Goal: Obtain resource: Obtain resource

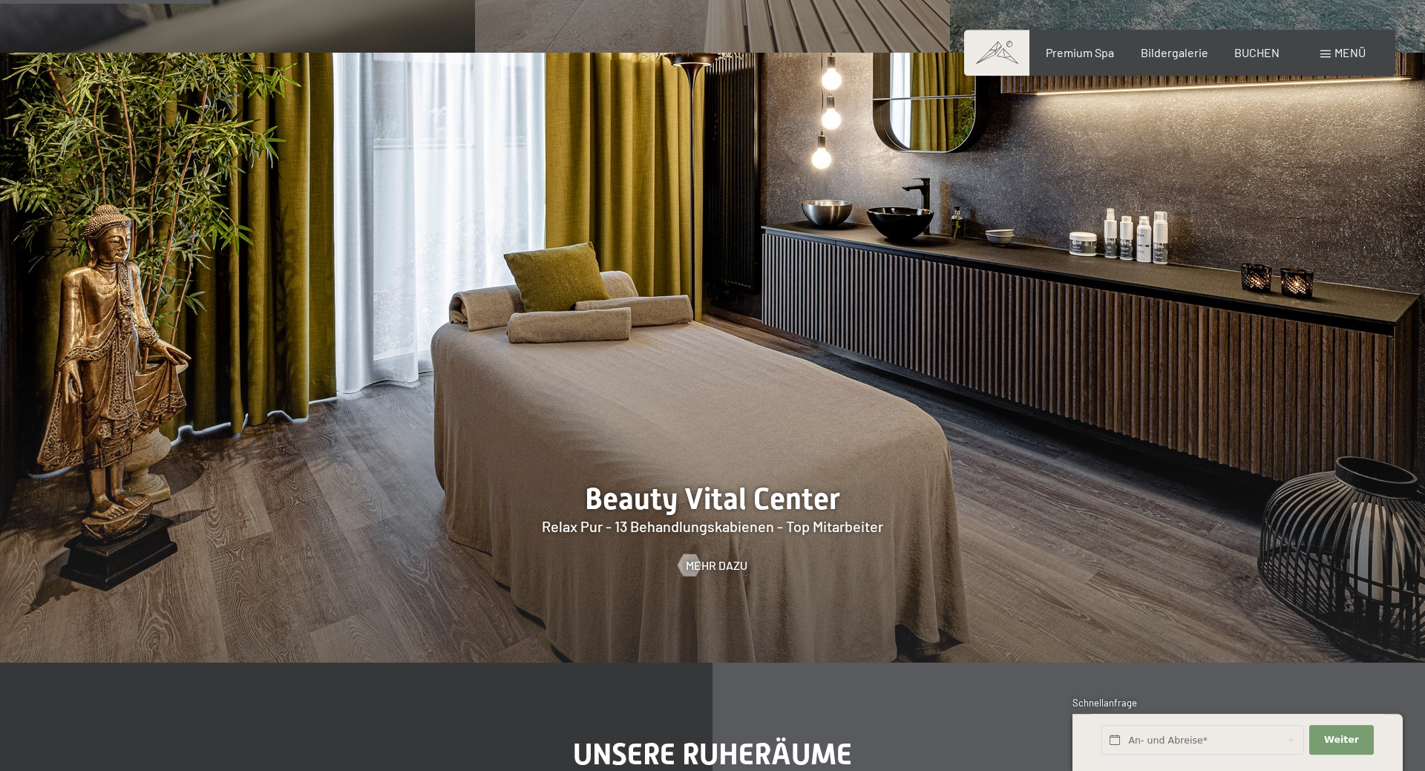
scroll to position [1665, 0]
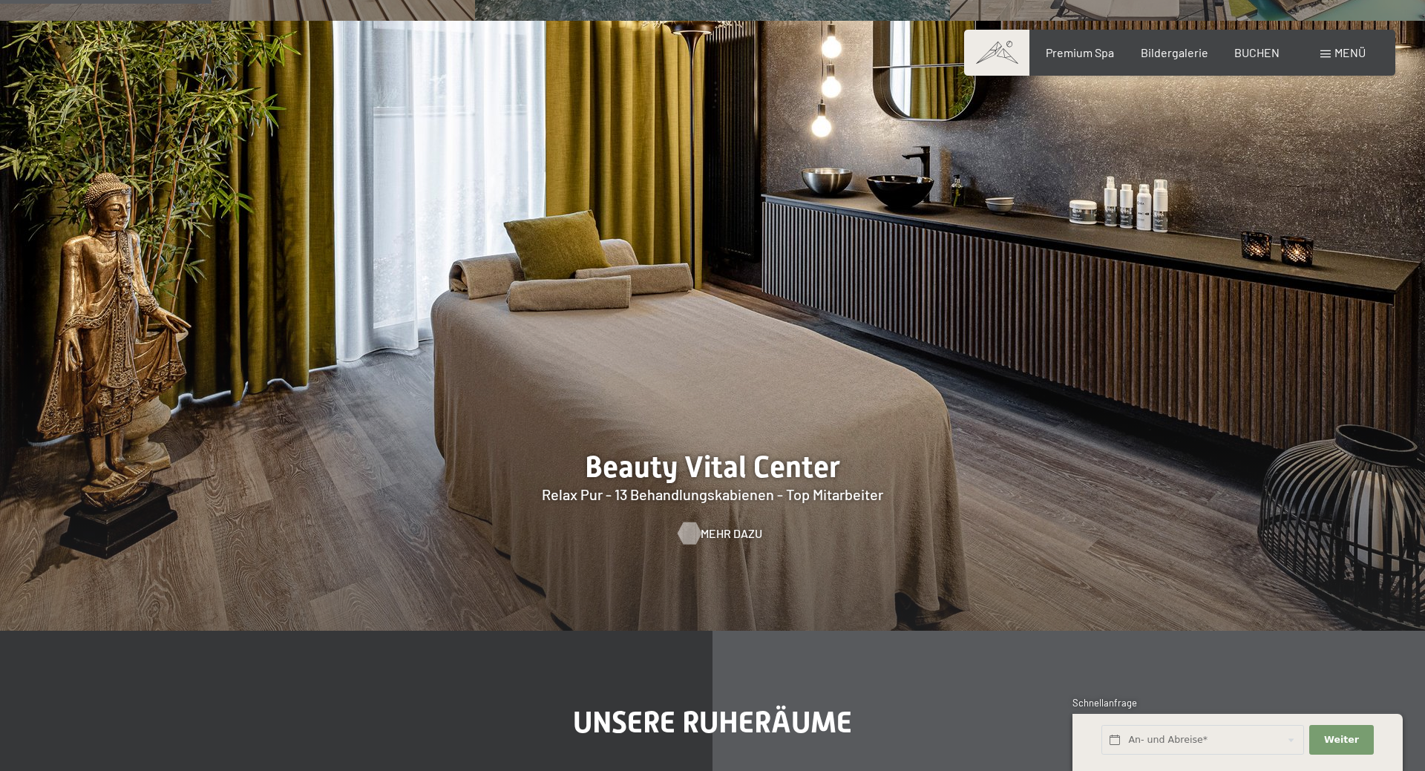
click at [710, 531] on span "Mehr dazu" at bounding box center [732, 533] width 62 height 16
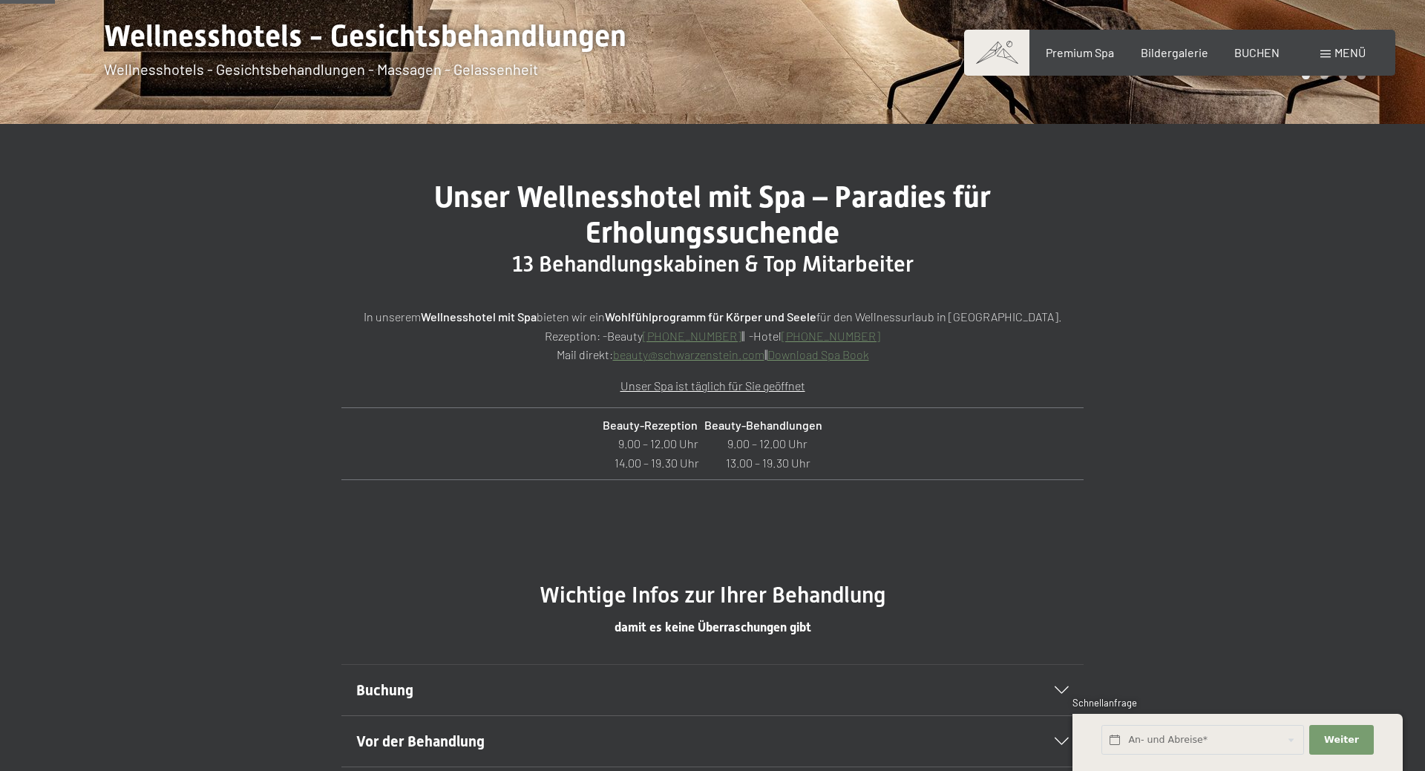
scroll to position [454, 0]
click at [845, 357] on link "Download Spa Book" at bounding box center [818, 354] width 102 height 14
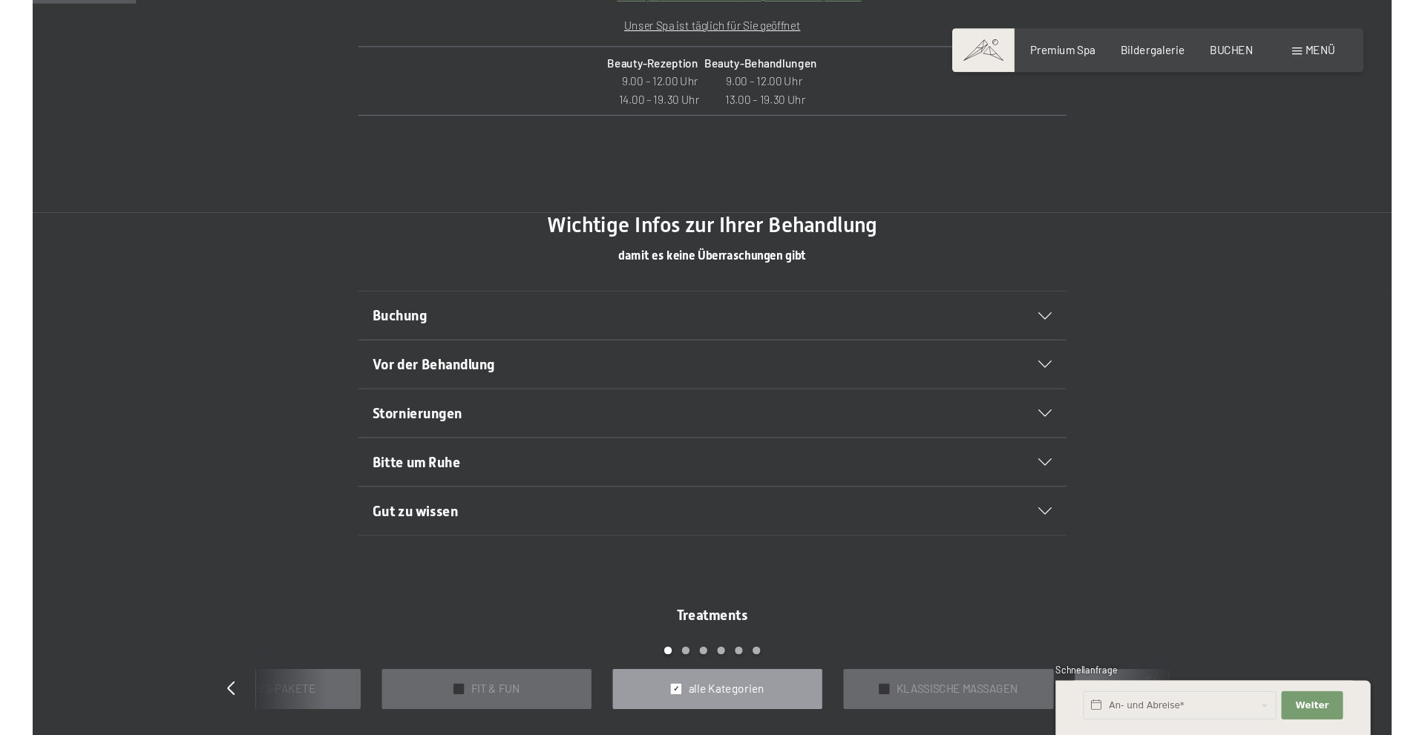
scroll to position [908, 0]
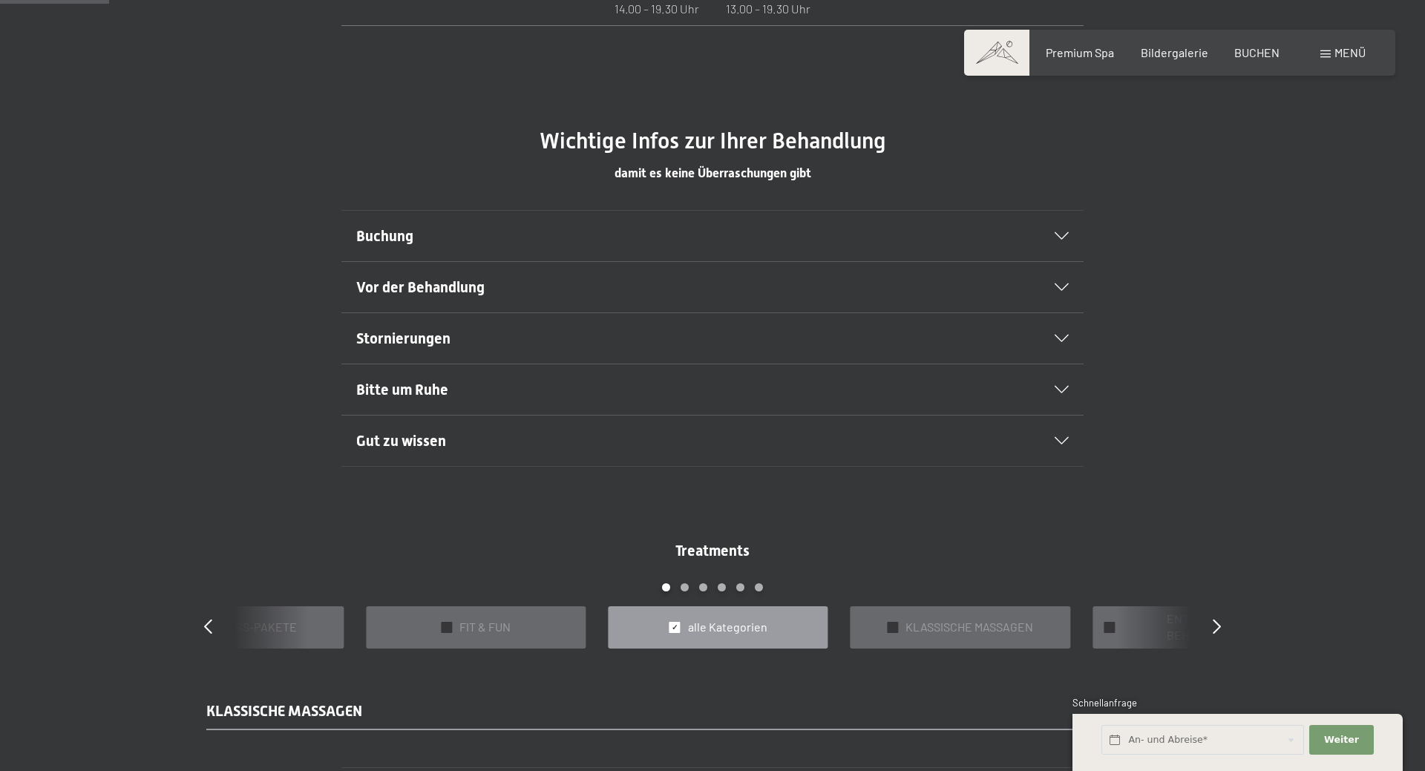
click at [1023, 229] on div "Buchung" at bounding box center [712, 236] width 712 height 50
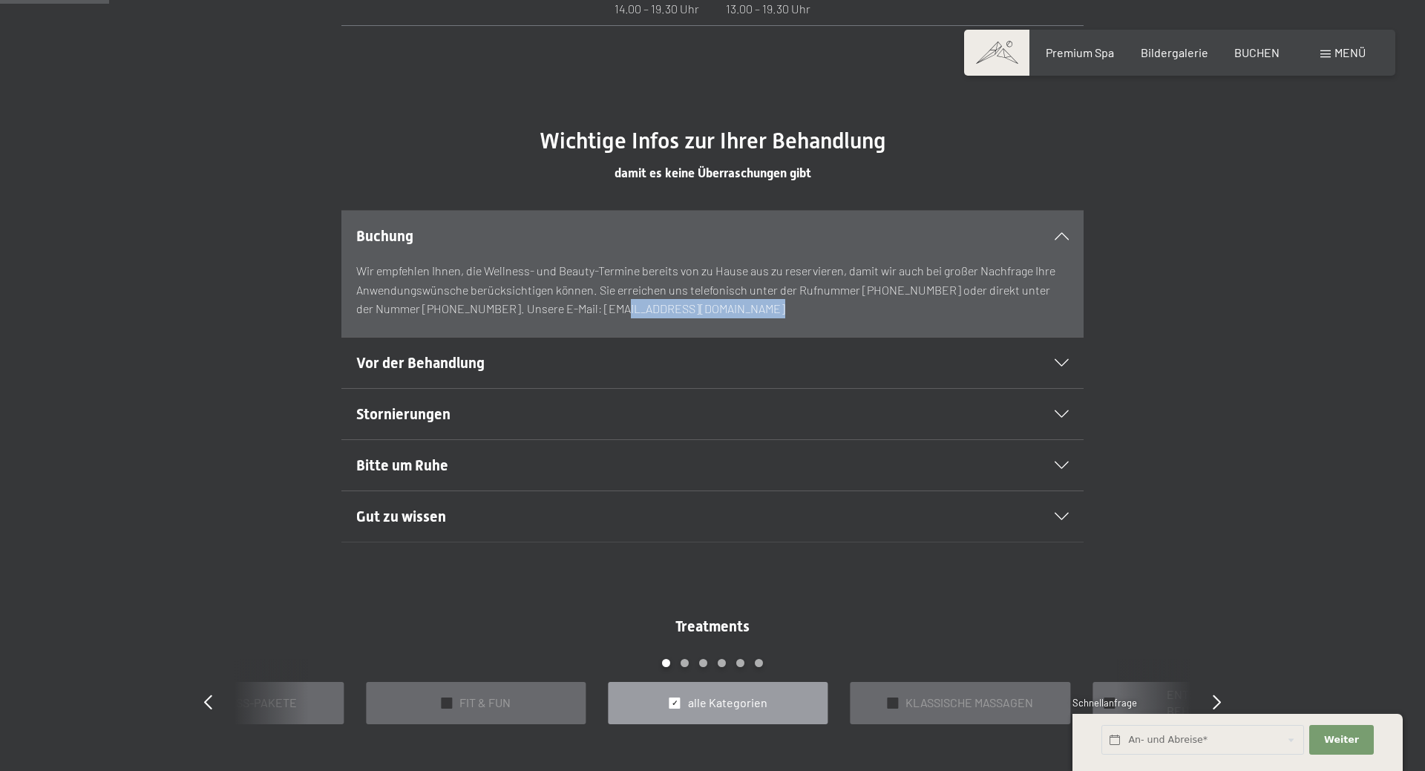
drag, startPoint x: 735, startPoint y: 309, endPoint x: 575, endPoint y: 311, distance: 160.3
click at [575, 311] on p "Wir empfehlen Ihnen, die Wellness- und Beauty-Termine bereits von zu Hause aus …" at bounding box center [712, 289] width 712 height 57
copy p "[EMAIL_ADDRESS][DOMAIN_NAME]"
